Goal: Transaction & Acquisition: Subscribe to service/newsletter

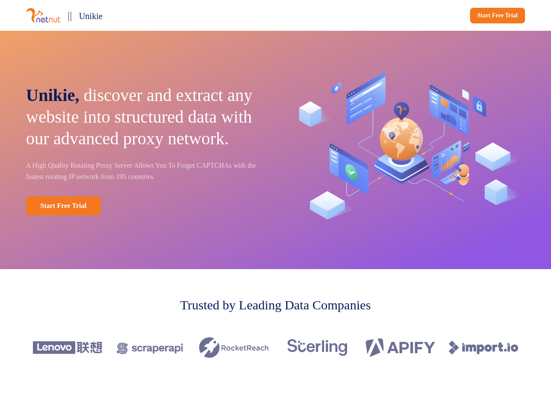
click at [275, 15] on div "|| Unikie Start Free Trial" at bounding box center [275, 15] width 551 height 31
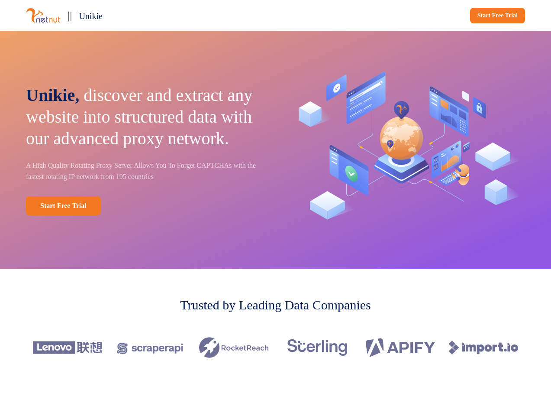
click at [149, 15] on div "|| Unikie" at bounding box center [149, 15] width 246 height 17
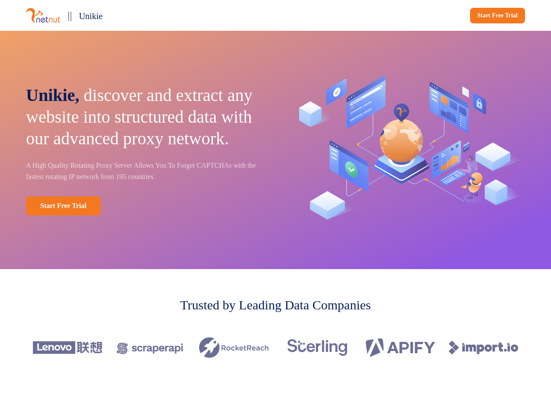
click at [402, 16] on div "Start Free Trial" at bounding box center [402, 16] width 246 height 16
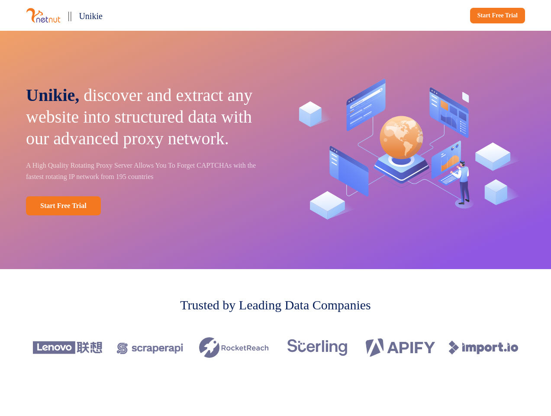
click at [275, 150] on div "Unikie, discover and extract any website into structured data with our advanced…" at bounding box center [275, 150] width 551 height 238
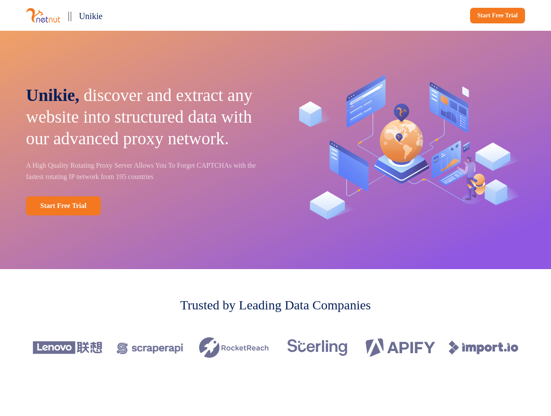
click at [145, 149] on p "Unikie, discover and extract any website into structured data with our advanced…" at bounding box center [145, 116] width 238 height 65
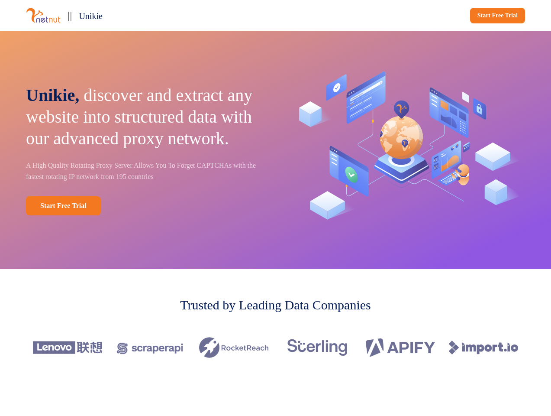
click at [145, 215] on div "Start Free Trial" at bounding box center [145, 205] width 238 height 19
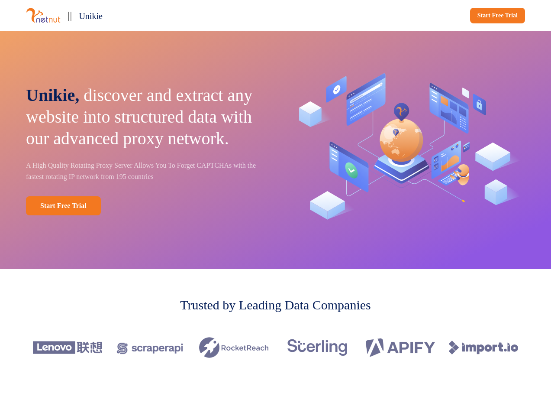
click at [407, 150] on img at bounding box center [407, 149] width 238 height 169
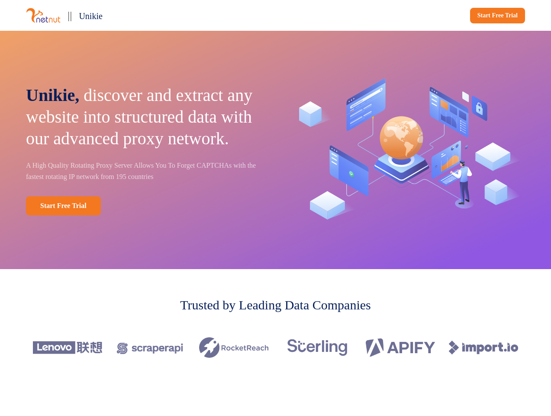
click at [275, 347] on div at bounding box center [275, 347] width 499 height 49
